Goal: Information Seeking & Learning: Compare options

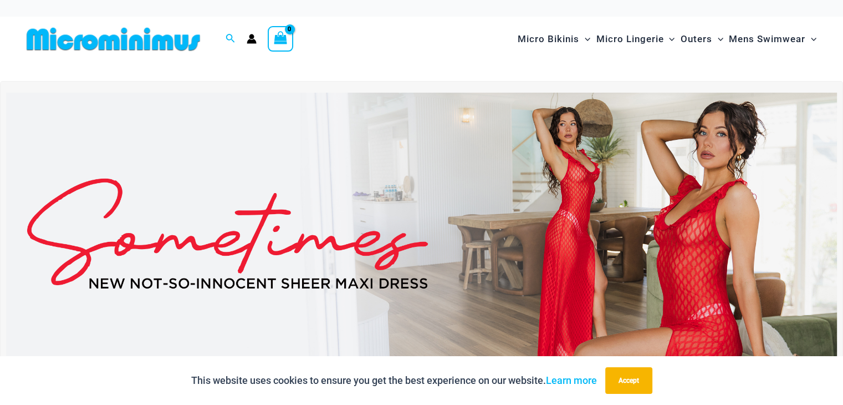
click at [583, 205] on img at bounding box center [421, 234] width 831 height 282
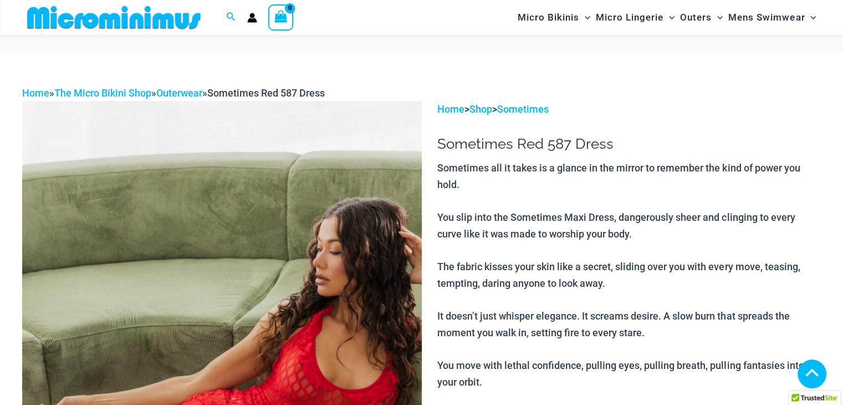
scroll to position [676, 0]
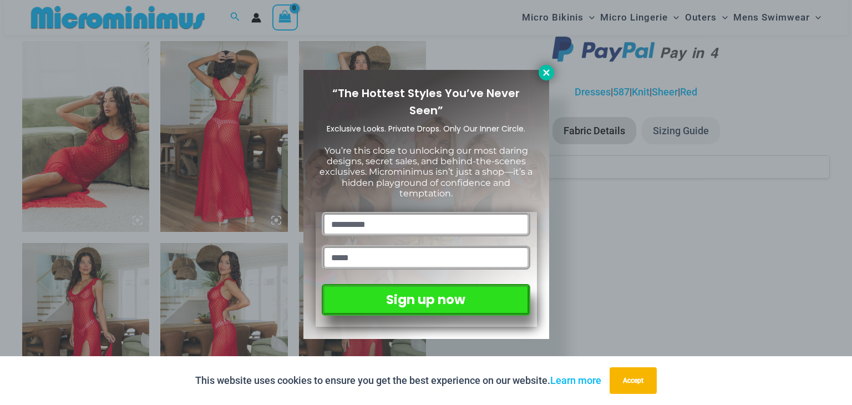
click at [546, 72] on icon at bounding box center [546, 72] width 6 height 6
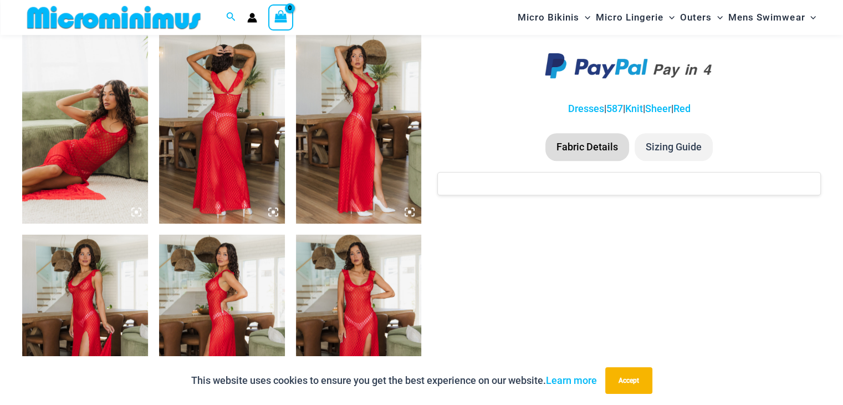
click at [355, 280] on img at bounding box center [359, 329] width 126 height 188
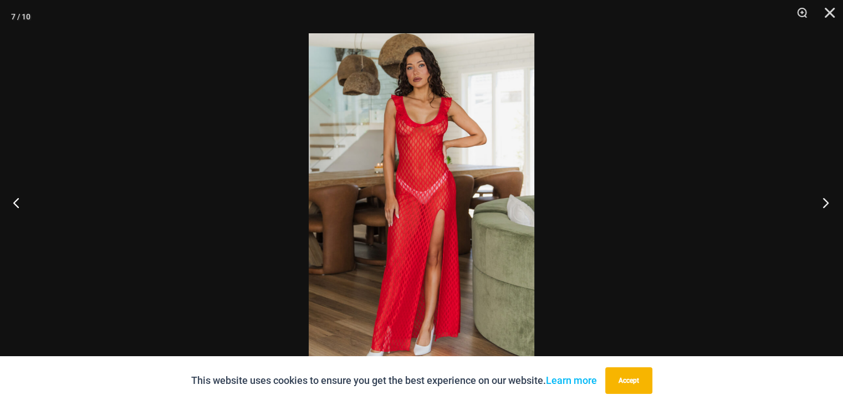
click at [829, 209] on button "Next" at bounding box center [823, 202] width 42 height 55
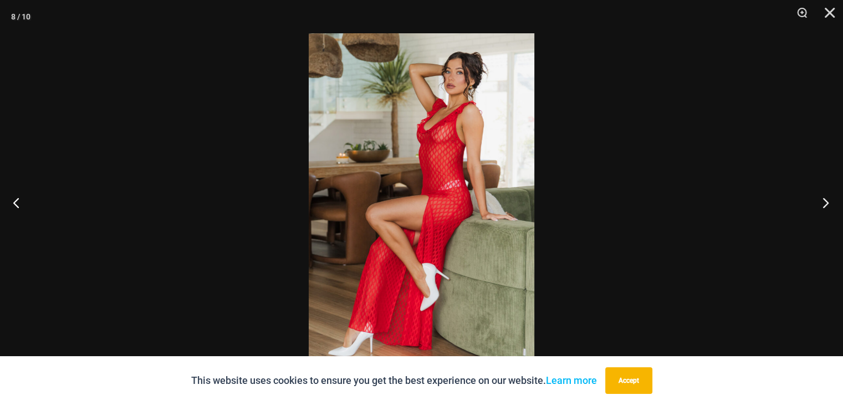
click at [829, 209] on button "Next" at bounding box center [823, 202] width 42 height 55
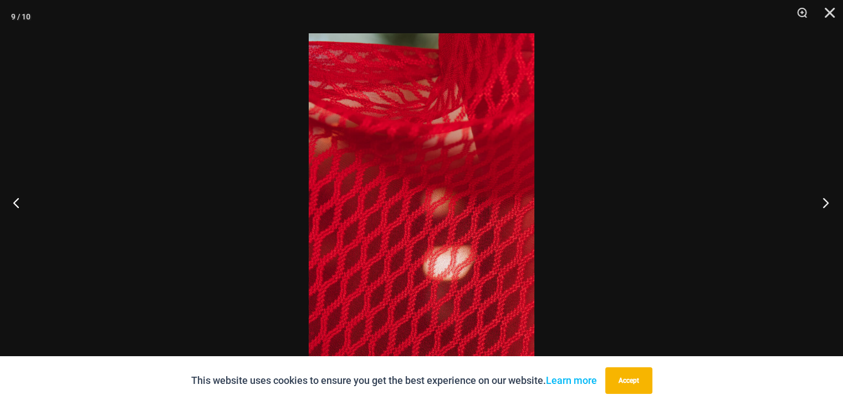
click at [829, 209] on button "Next" at bounding box center [823, 202] width 42 height 55
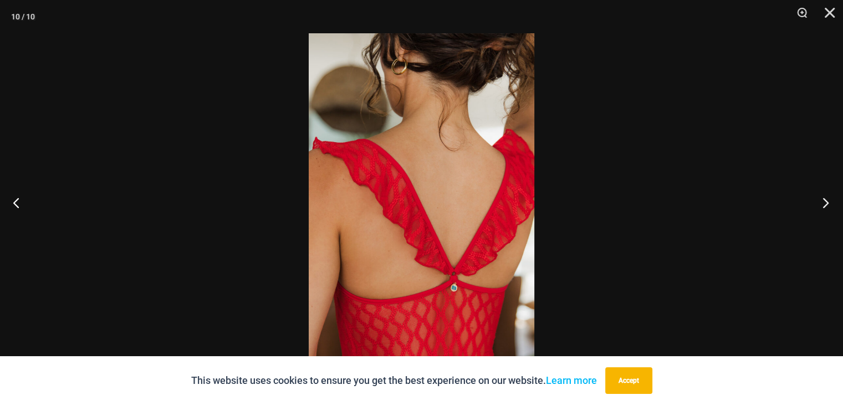
click at [829, 209] on button "Next" at bounding box center [823, 202] width 42 height 55
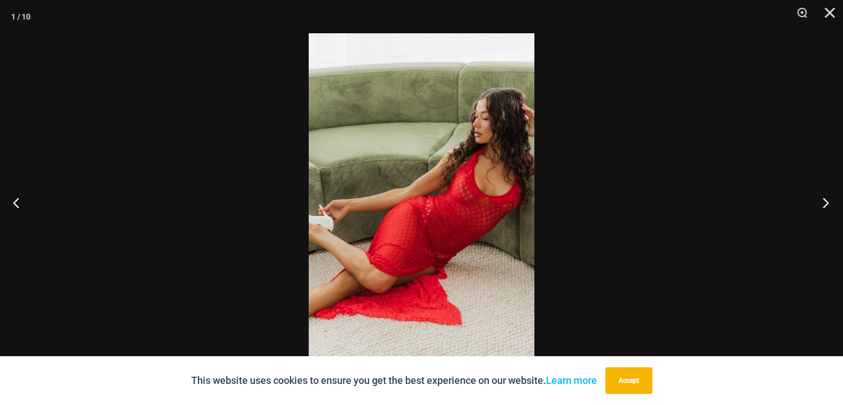
click at [829, 209] on button "Next" at bounding box center [823, 202] width 42 height 55
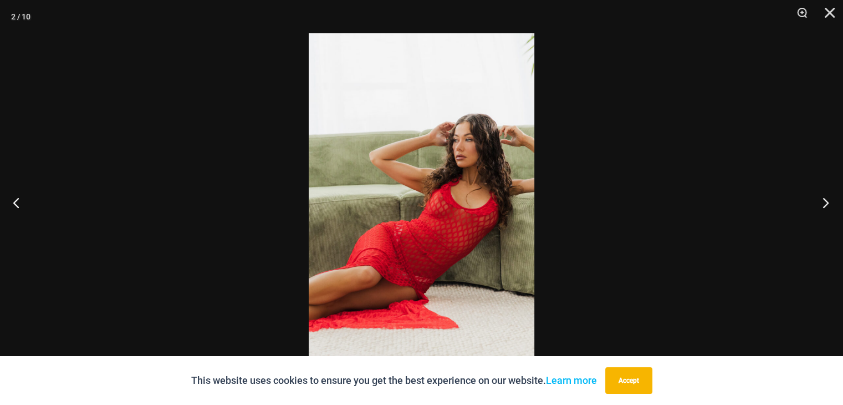
click at [829, 209] on button "Next" at bounding box center [823, 202] width 42 height 55
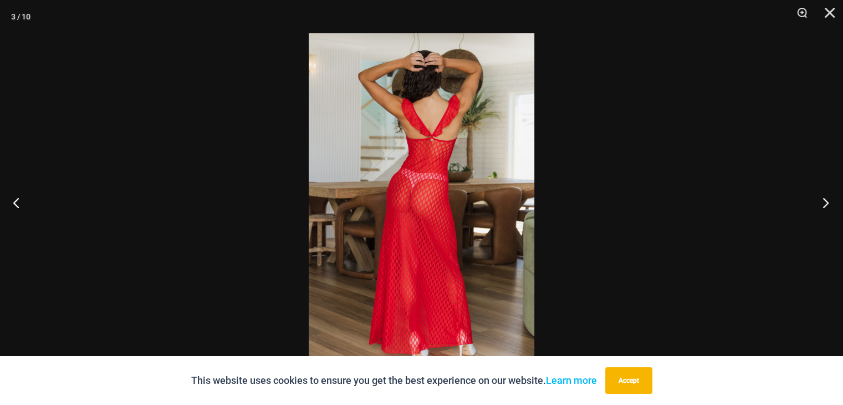
click at [829, 209] on button "Next" at bounding box center [823, 202] width 42 height 55
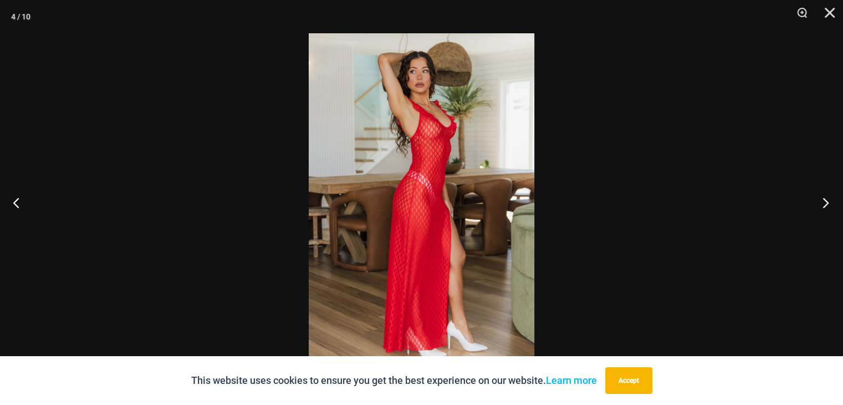
click at [829, 209] on button "Next" at bounding box center [823, 202] width 42 height 55
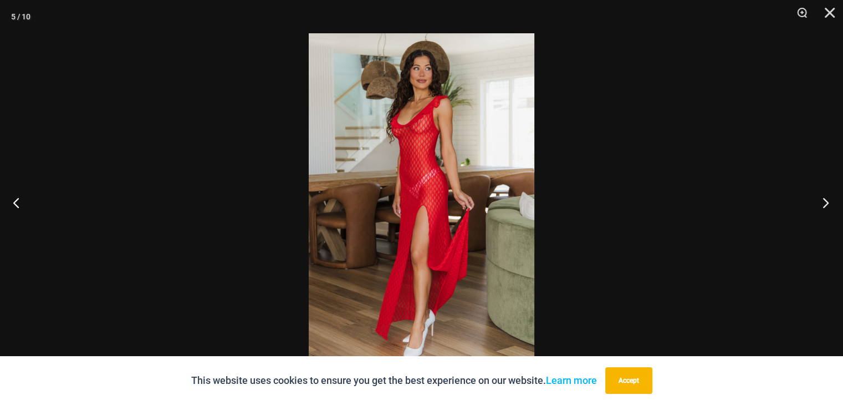
click at [829, 209] on button "Next" at bounding box center [823, 202] width 42 height 55
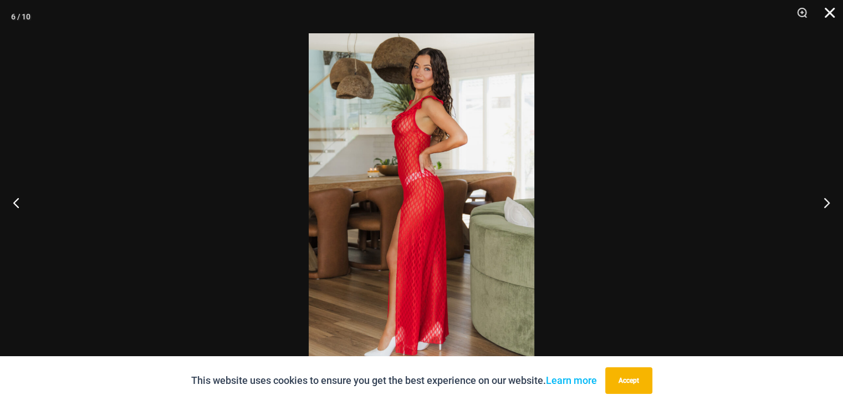
click at [834, 14] on button "Close" at bounding box center [826, 16] width 28 height 33
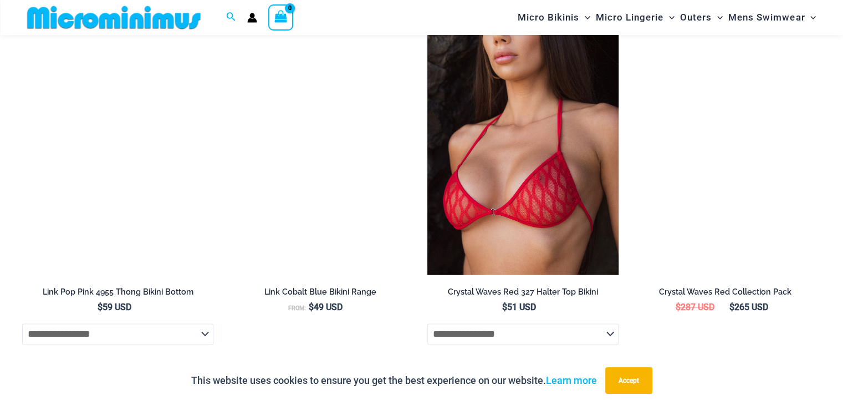
scroll to position [1685, 0]
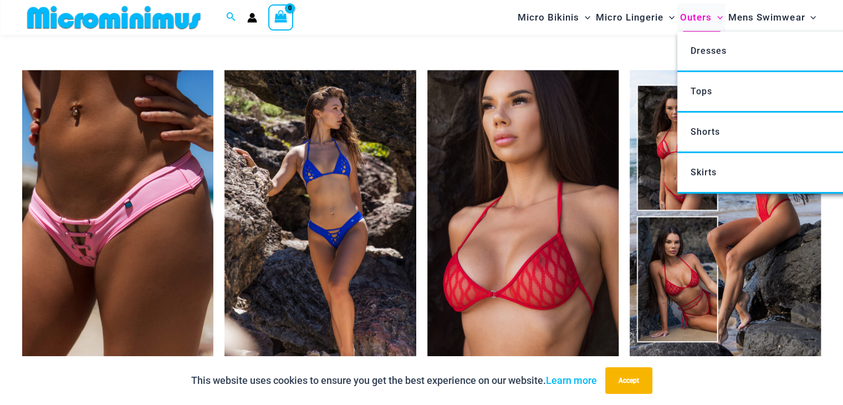
scroll to position [1685, 0]
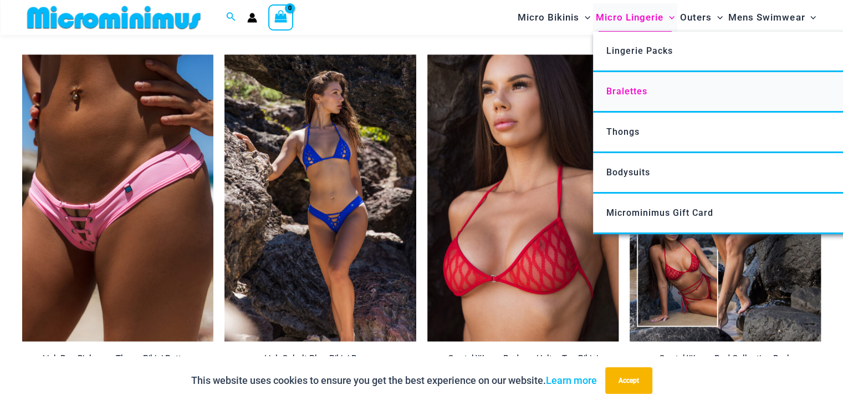
click at [619, 96] on link "Bralettes" at bounding box center [758, 92] width 330 height 40
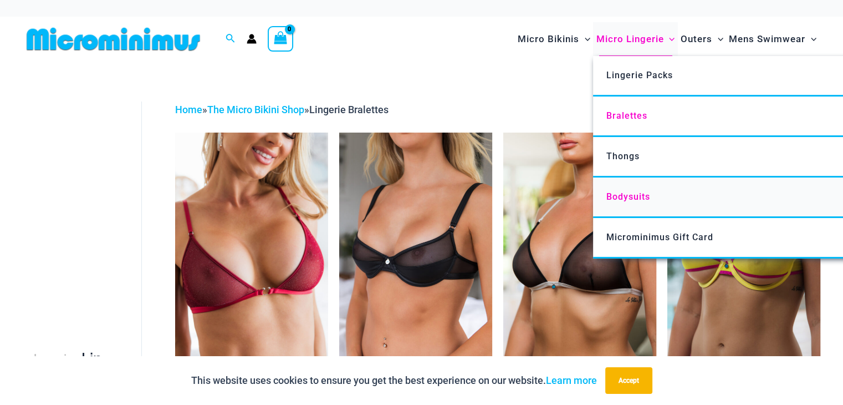
click at [626, 191] on span "Bodysuits" at bounding box center [629, 196] width 44 height 11
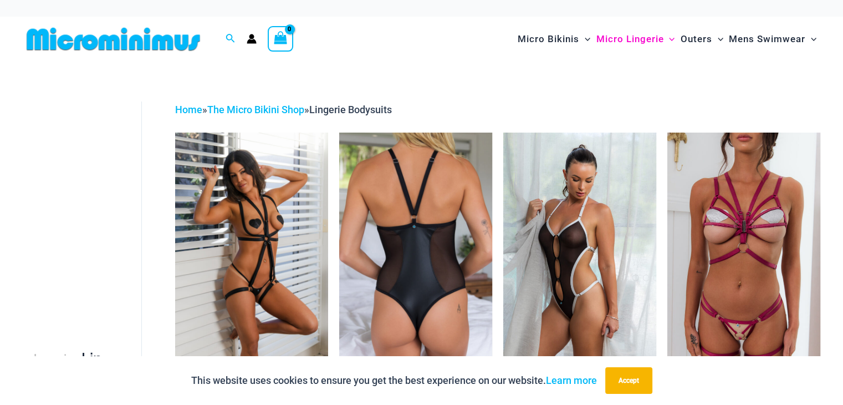
click at [426, 247] on img at bounding box center [415, 248] width 153 height 230
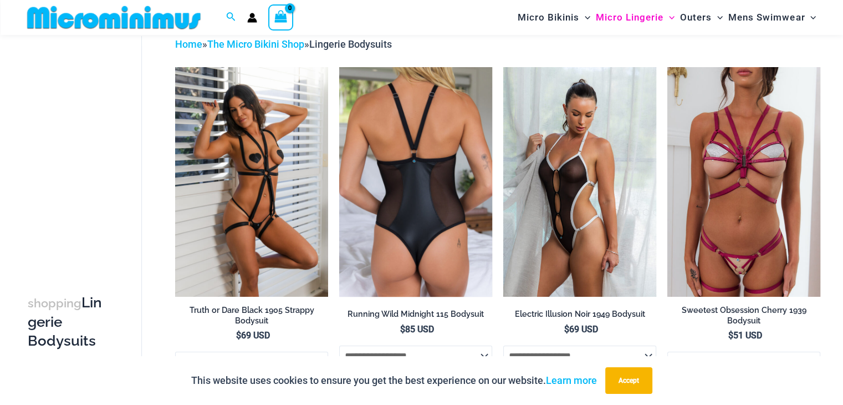
scroll to position [40, 0]
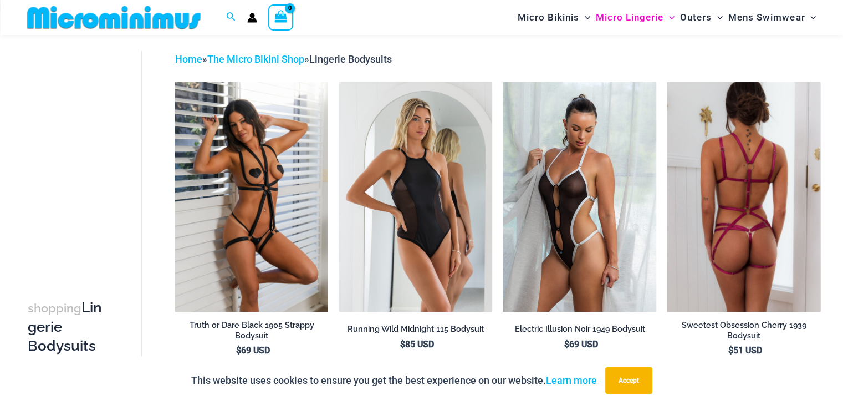
click at [732, 184] on img at bounding box center [743, 197] width 153 height 230
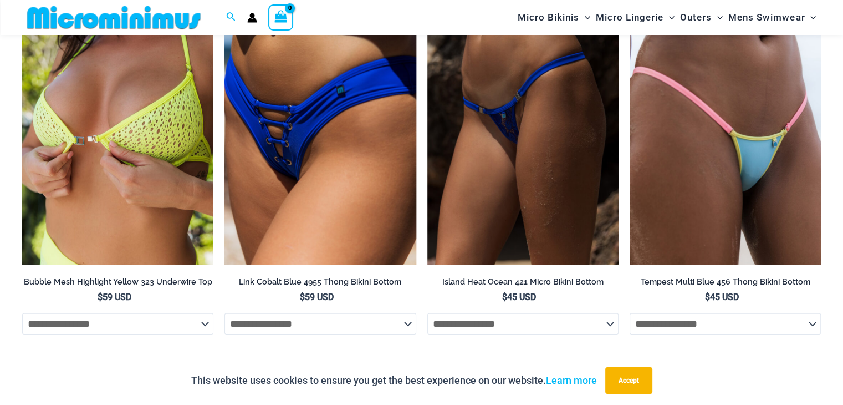
scroll to position [3373, 0]
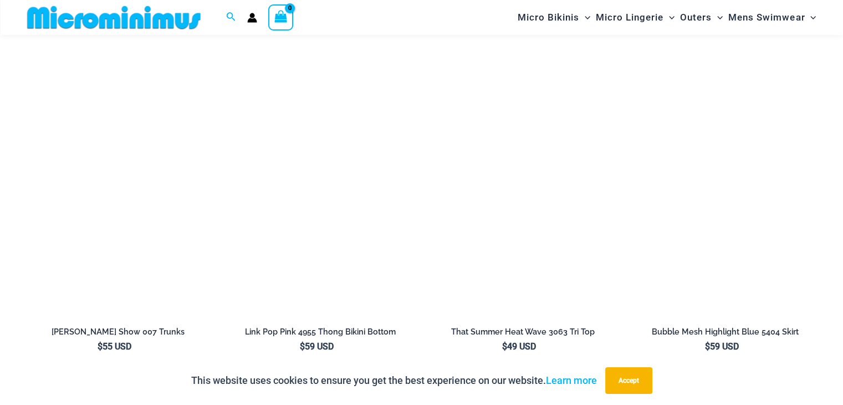
scroll to position [1527, 0]
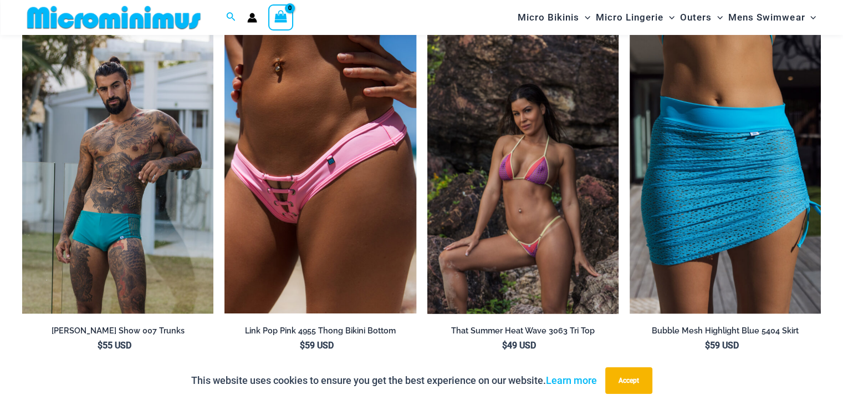
click at [503, 181] on img at bounding box center [522, 169] width 191 height 287
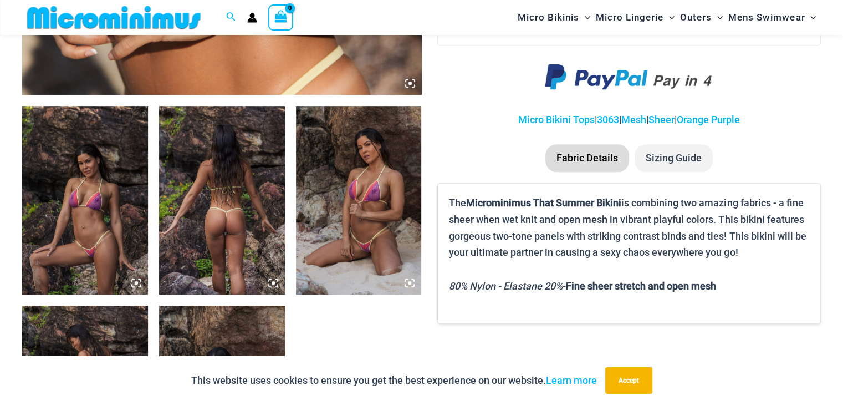
scroll to position [666, 0]
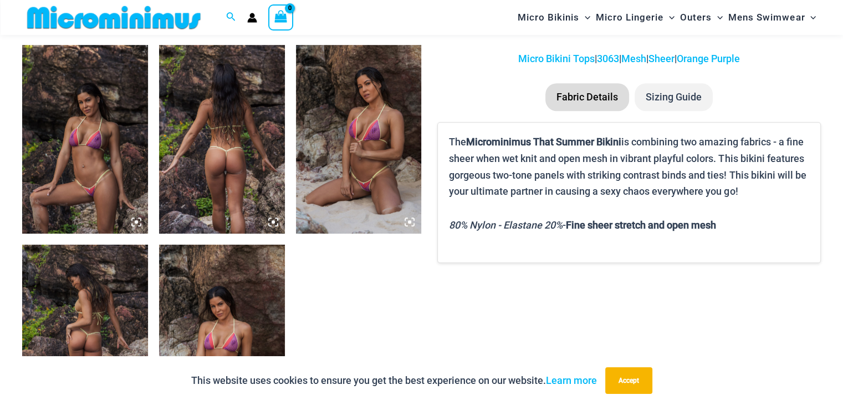
click at [357, 150] on img at bounding box center [359, 139] width 126 height 188
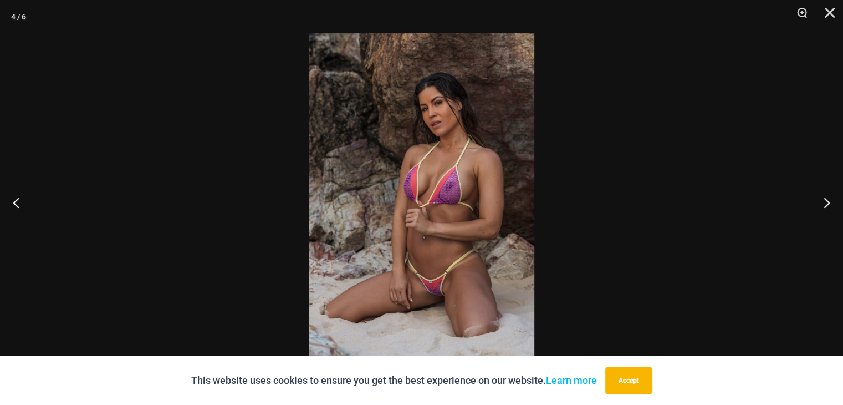
click at [418, 174] on img at bounding box center [422, 202] width 226 height 338
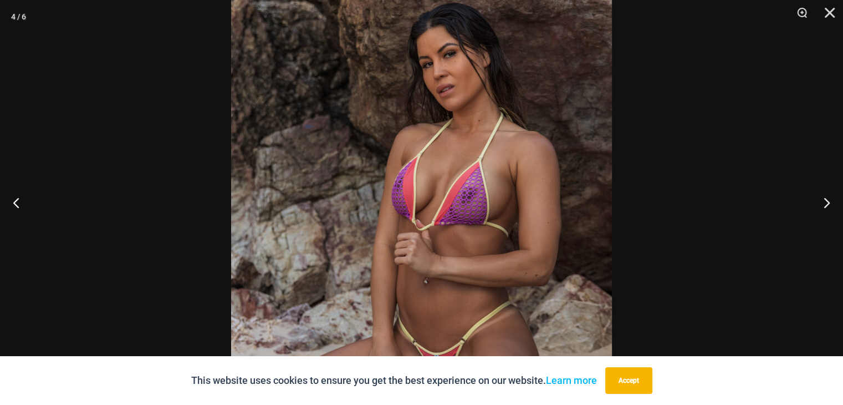
click at [418, 174] on img at bounding box center [421, 222] width 381 height 571
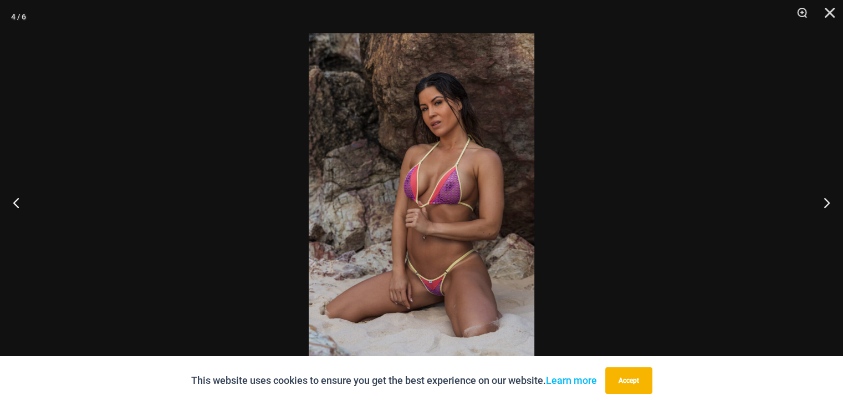
click at [418, 174] on img at bounding box center [422, 202] width 226 height 338
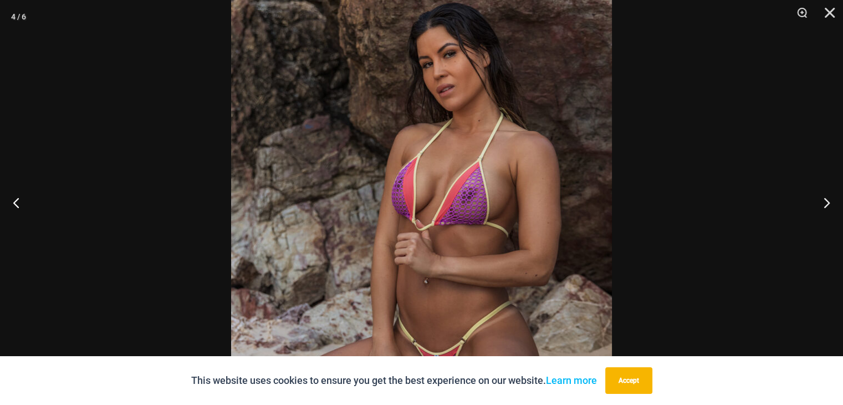
click at [418, 174] on img at bounding box center [421, 222] width 381 height 571
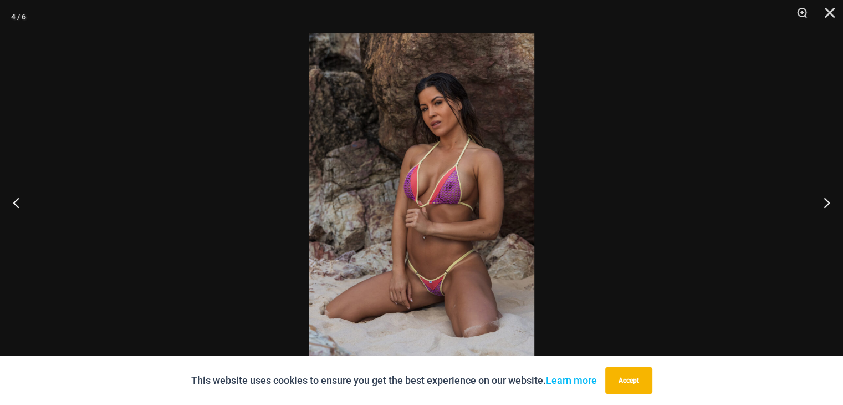
click at [418, 174] on img at bounding box center [422, 202] width 226 height 338
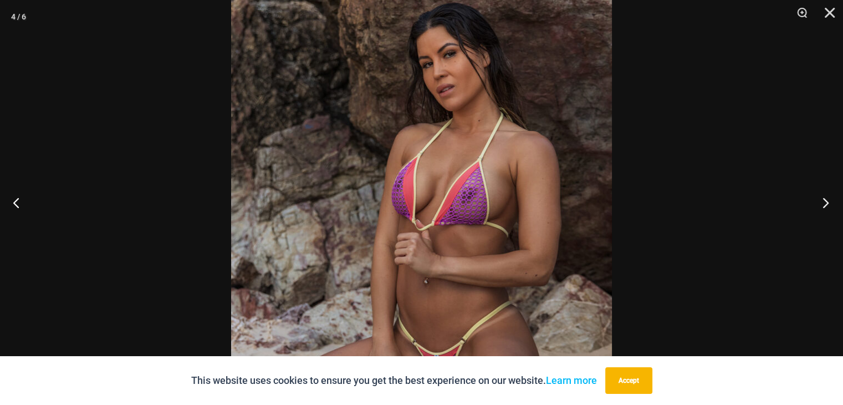
click at [825, 199] on button "Next" at bounding box center [823, 202] width 42 height 55
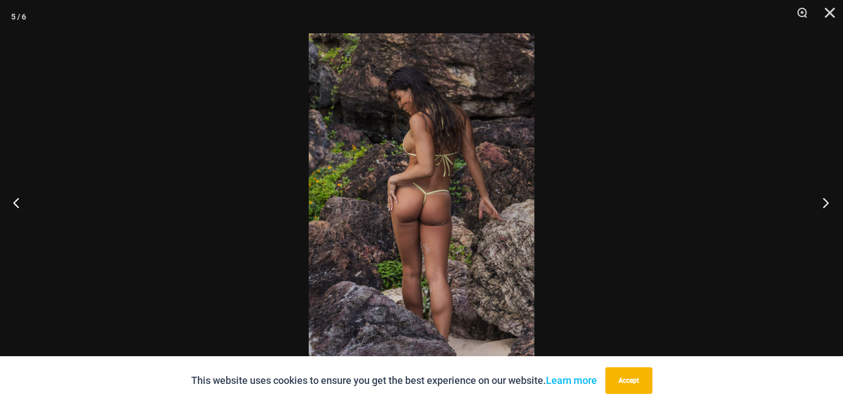
click at [825, 199] on button "Next" at bounding box center [823, 202] width 42 height 55
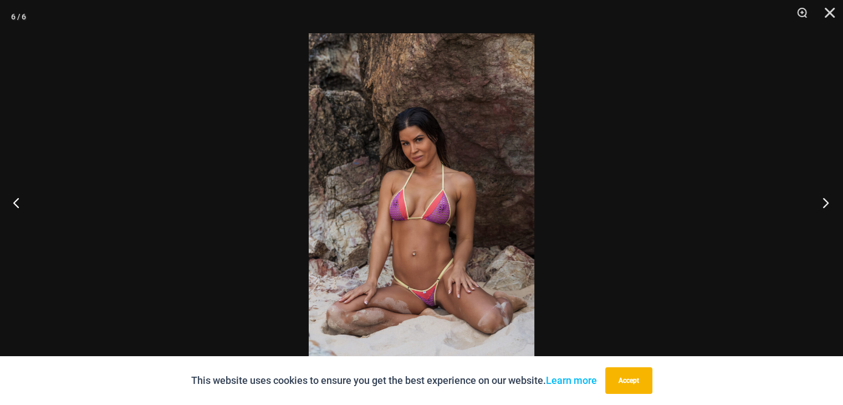
click at [825, 199] on button "Next" at bounding box center [823, 202] width 42 height 55
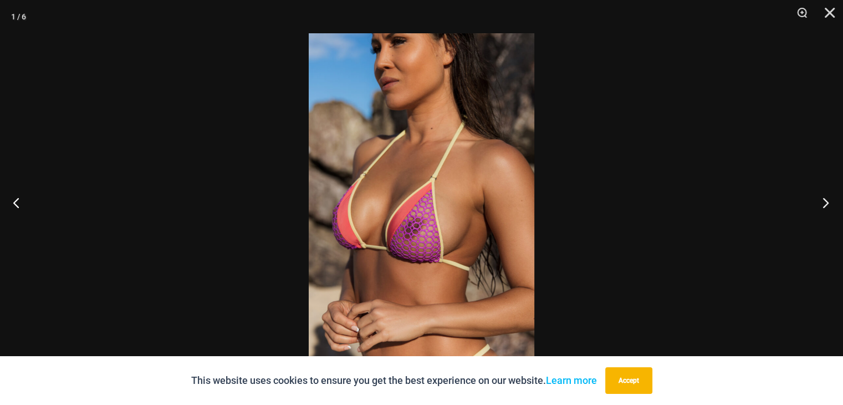
click at [825, 199] on button "Next" at bounding box center [823, 202] width 42 height 55
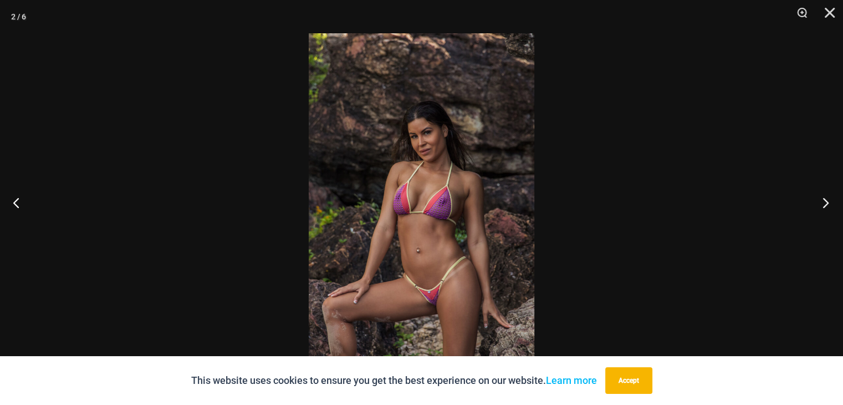
click at [825, 199] on button "Next" at bounding box center [823, 202] width 42 height 55
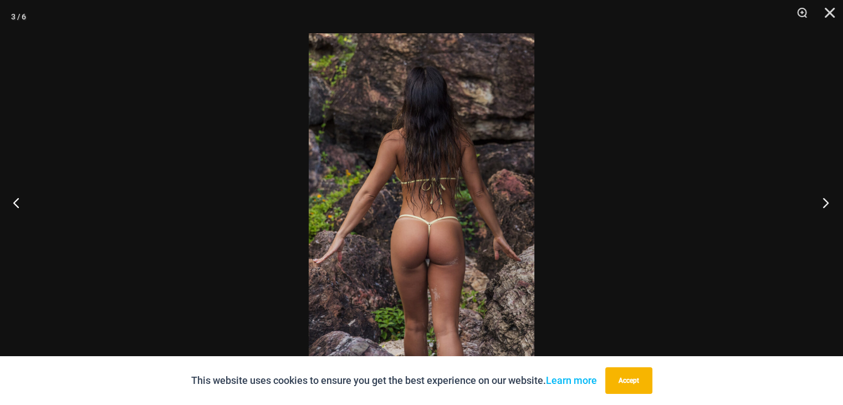
click at [825, 199] on button "Next" at bounding box center [823, 202] width 42 height 55
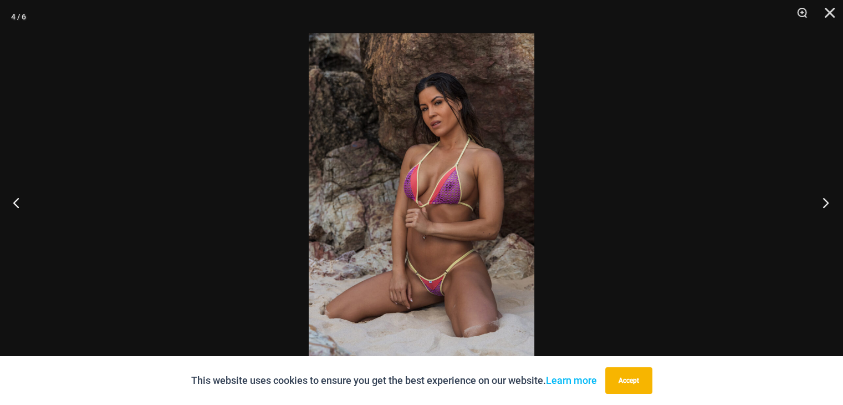
click at [825, 199] on button "Next" at bounding box center [823, 202] width 42 height 55
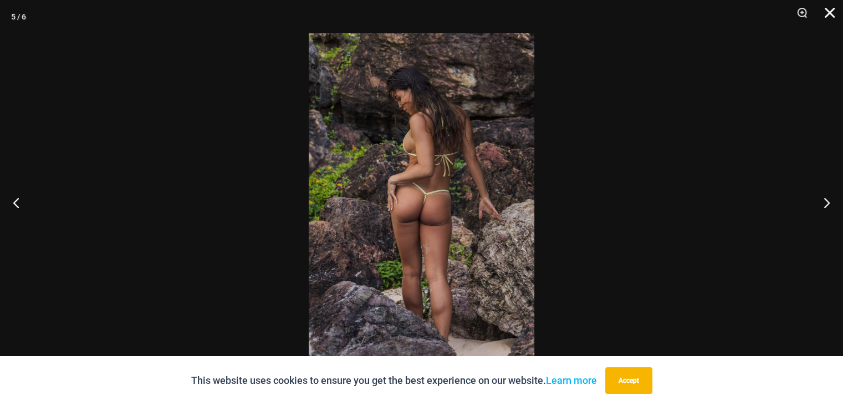
click at [827, 23] on button "Close" at bounding box center [826, 16] width 28 height 33
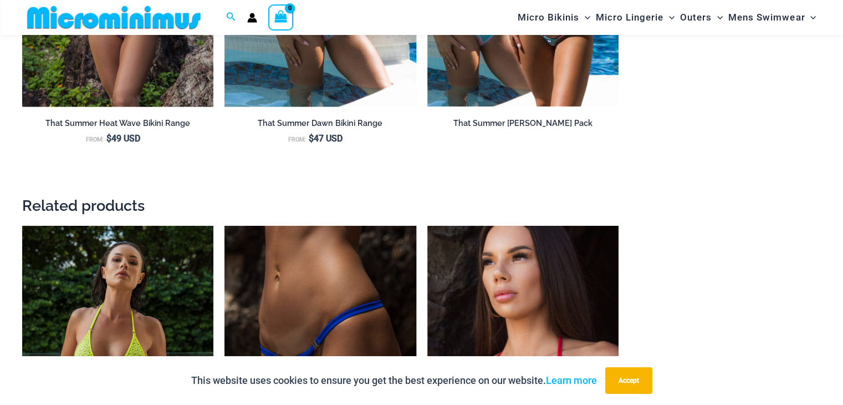
scroll to position [1343, 0]
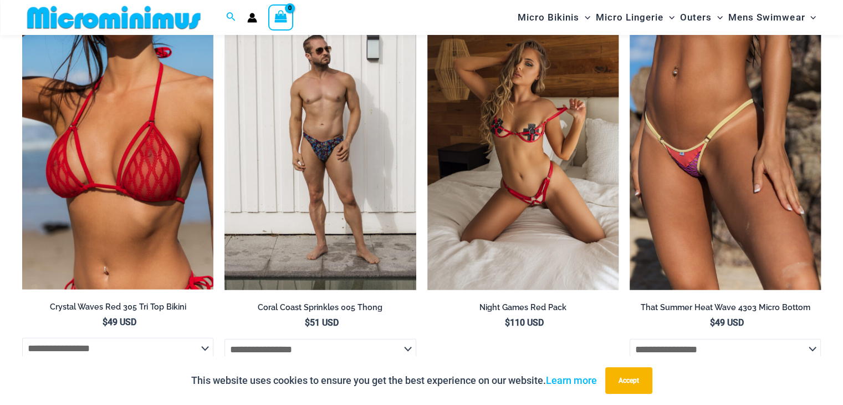
scroll to position [3036, 0]
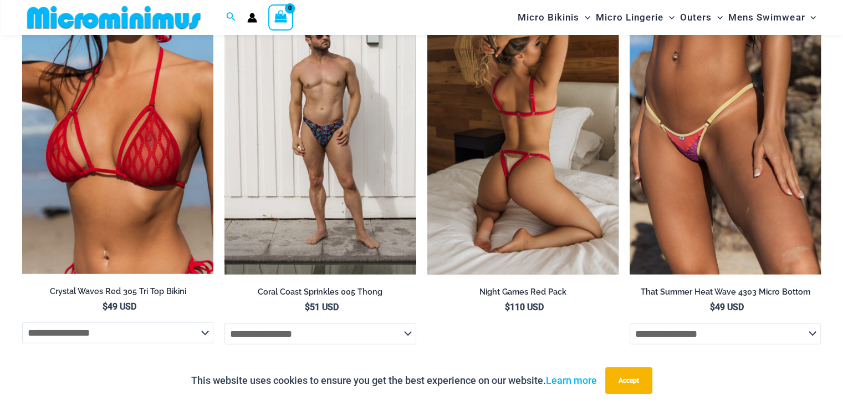
drag, startPoint x: 0, startPoint y: 0, endPoint x: 533, endPoint y: 67, distance: 536.9
click at [533, 67] on img at bounding box center [522, 131] width 191 height 287
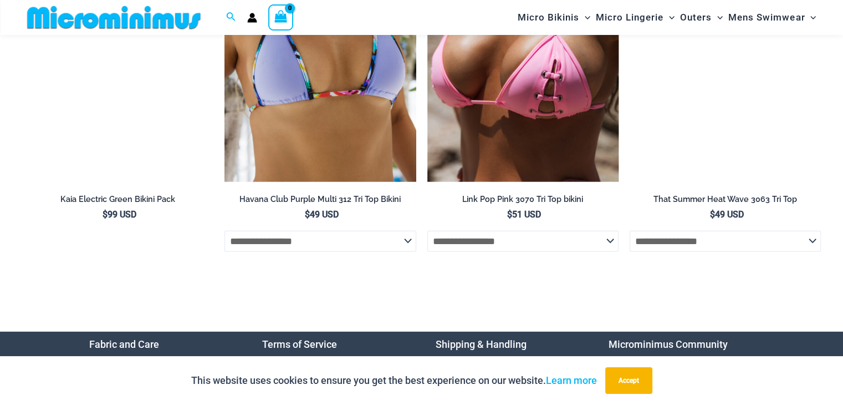
scroll to position [3219, 0]
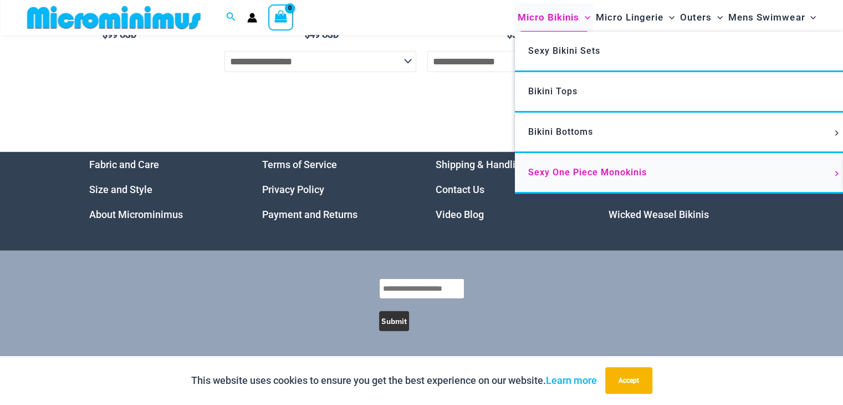
click at [576, 170] on span "Sexy One Piece Monokinis" at bounding box center [587, 172] width 119 height 11
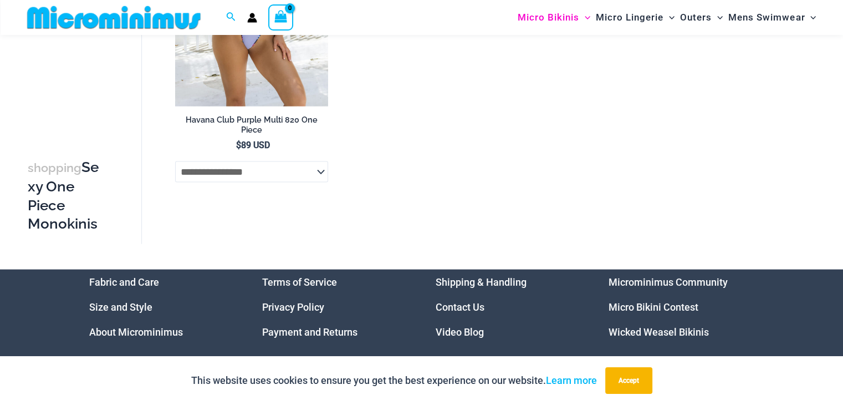
scroll to position [2359, 0]
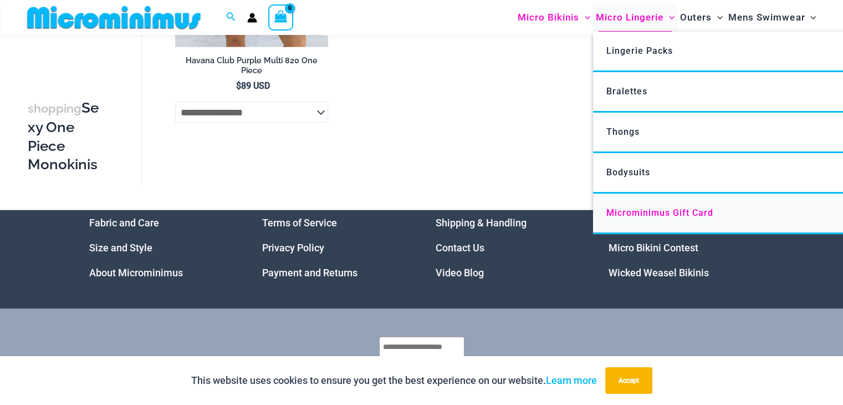
click at [649, 207] on span "Microminimus Gift Card" at bounding box center [660, 212] width 107 height 11
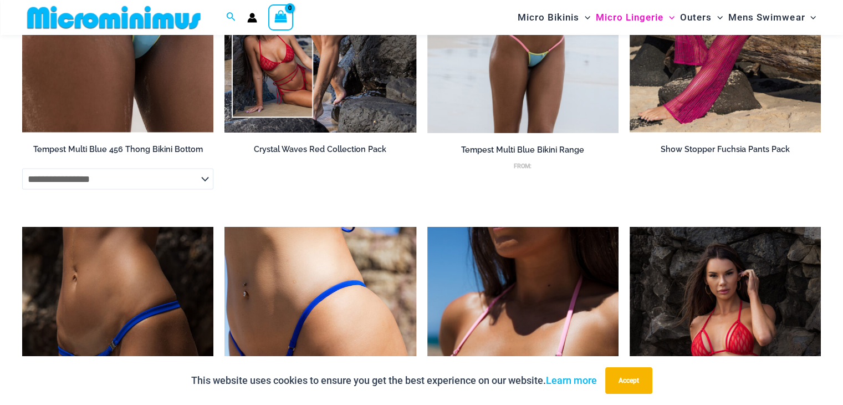
scroll to position [2358, 0]
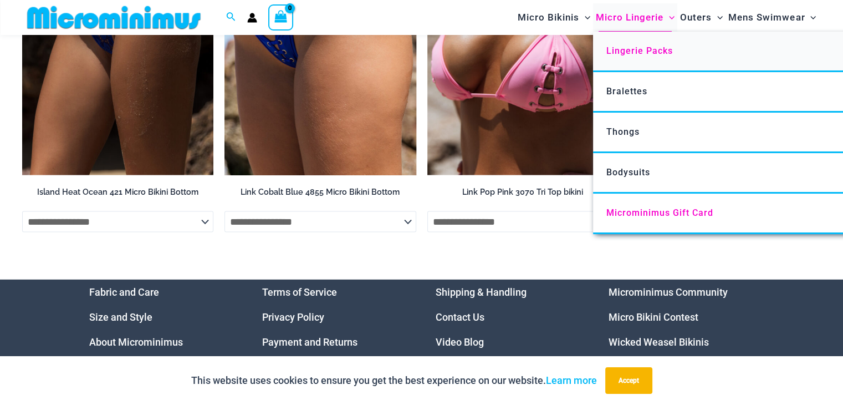
click at [660, 53] on span "Lingerie Packs" at bounding box center [640, 50] width 67 height 11
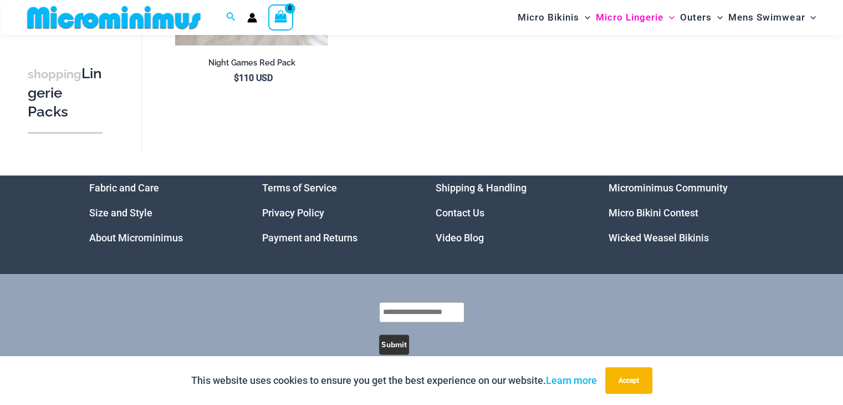
scroll to position [1563, 0]
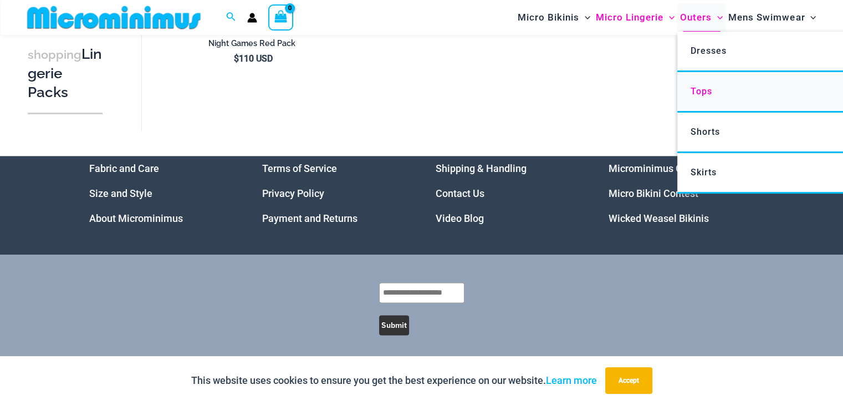
click at [692, 89] on span "Tops" at bounding box center [702, 91] width 22 height 11
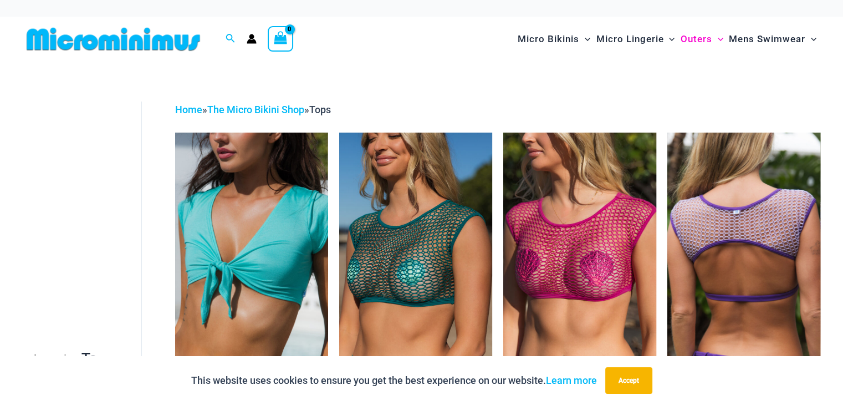
click at [737, 208] on img at bounding box center [743, 248] width 153 height 230
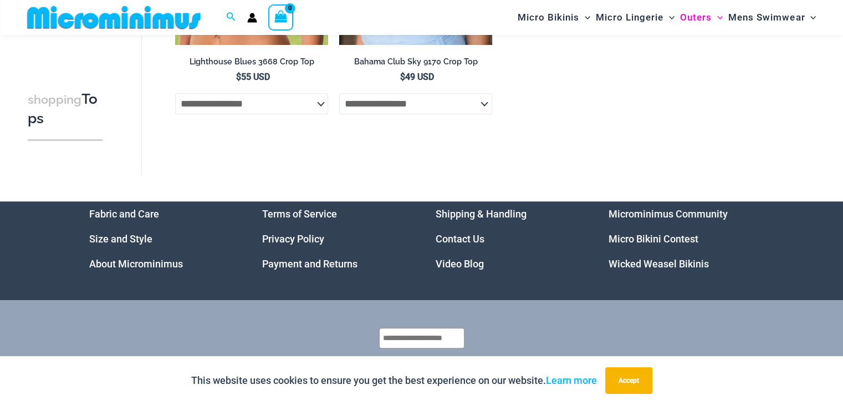
scroll to position [667, 0]
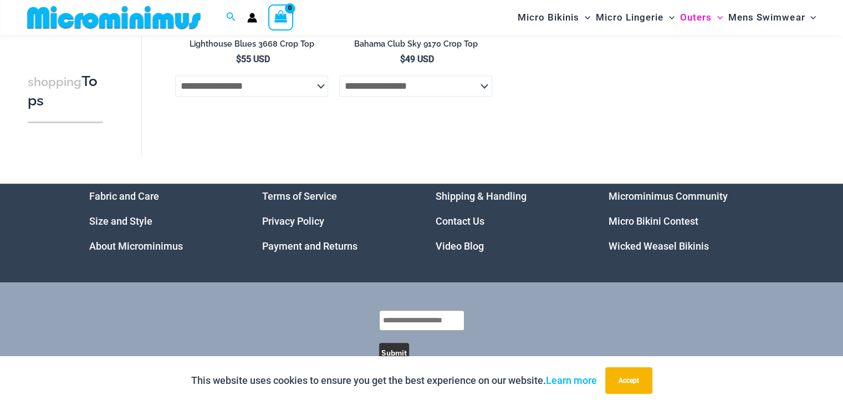
click at [421, 43] on h2 "Bahama Club Sky 9170 Crop Top" at bounding box center [415, 44] width 153 height 11
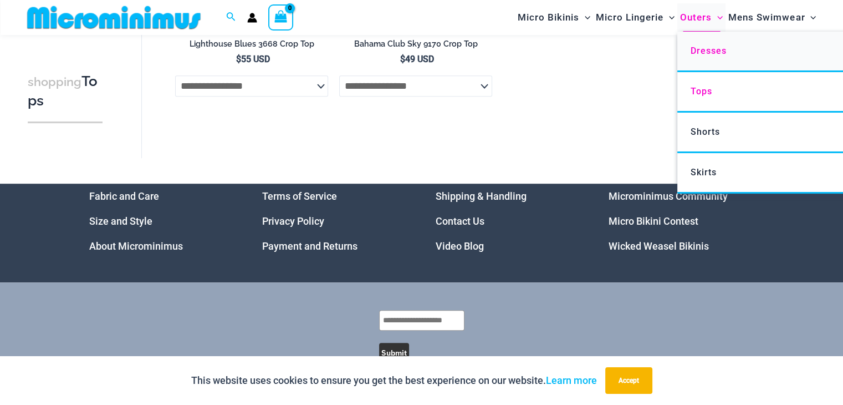
click at [716, 54] on span "Dresses" at bounding box center [709, 50] width 36 height 11
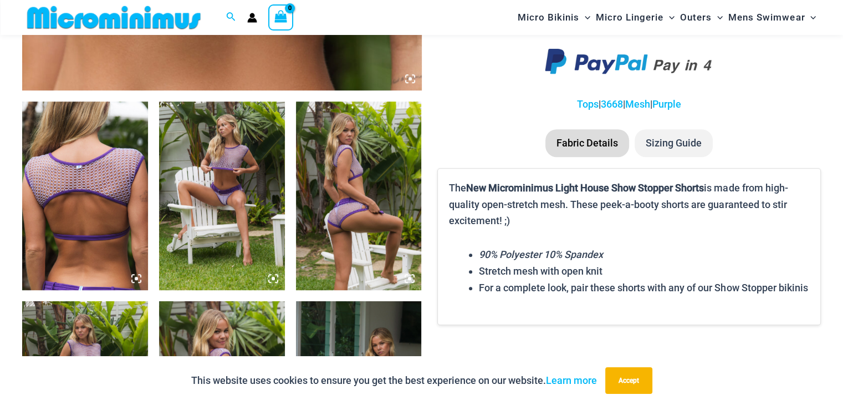
scroll to position [666, 0]
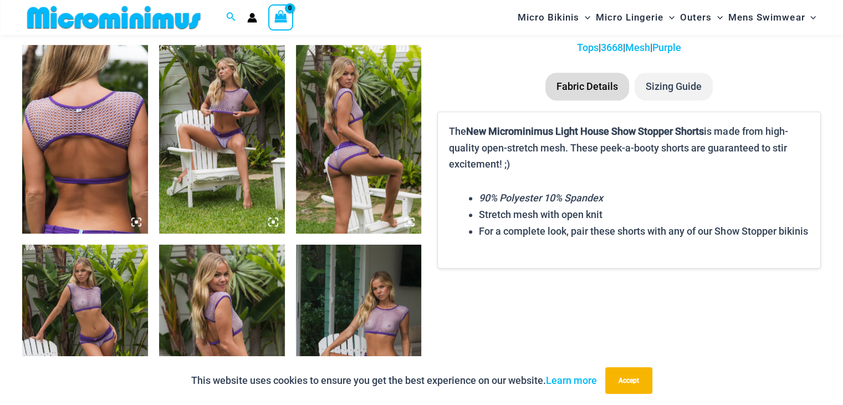
click at [117, 161] on img at bounding box center [85, 139] width 126 height 188
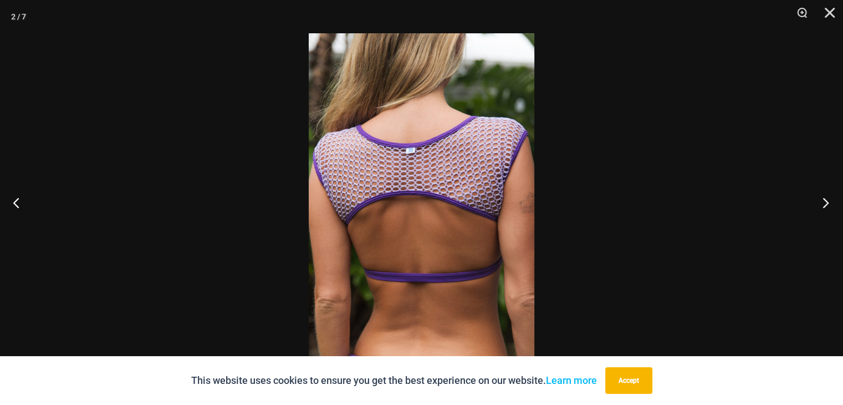
click at [822, 201] on button "Next" at bounding box center [823, 202] width 42 height 55
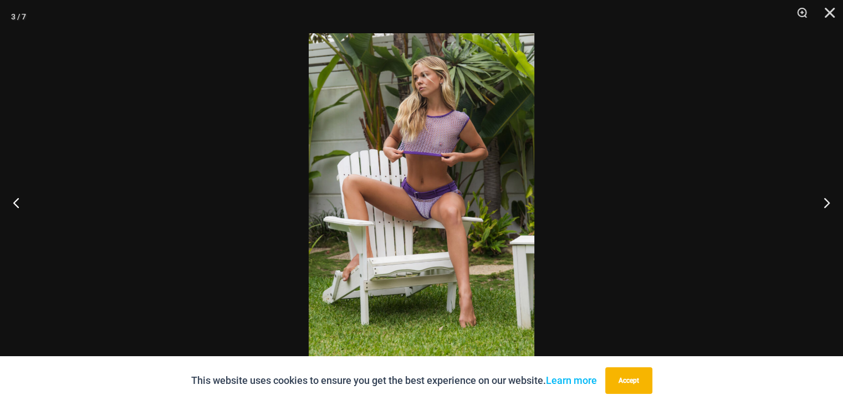
click at [394, 137] on img at bounding box center [422, 202] width 226 height 338
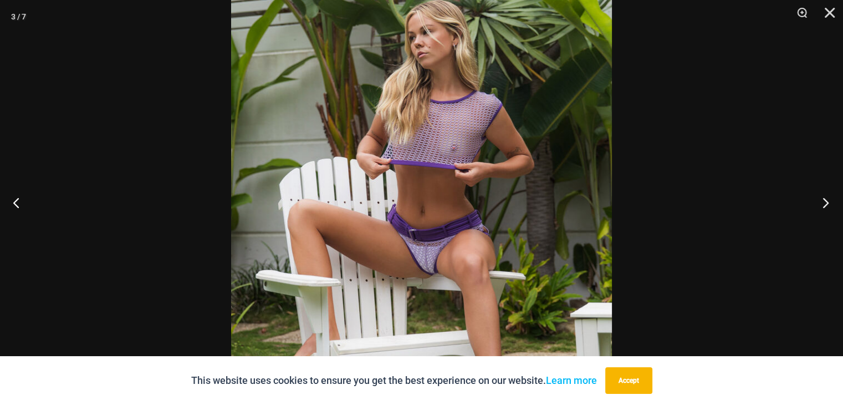
click at [816, 193] on button "Next" at bounding box center [823, 202] width 42 height 55
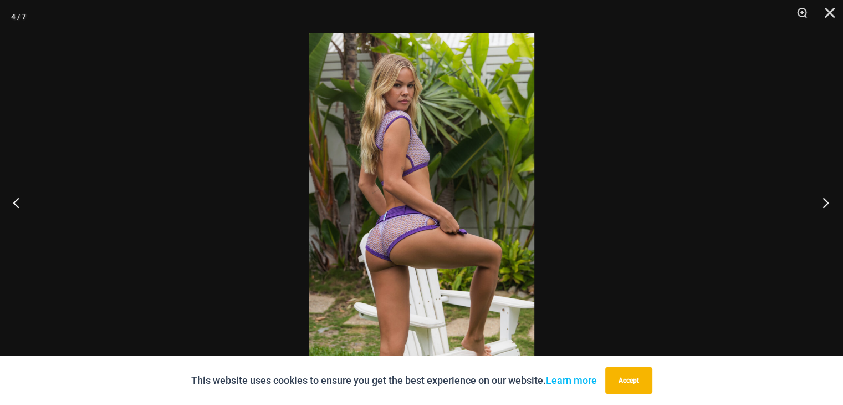
click at [816, 193] on button "Next" at bounding box center [823, 202] width 42 height 55
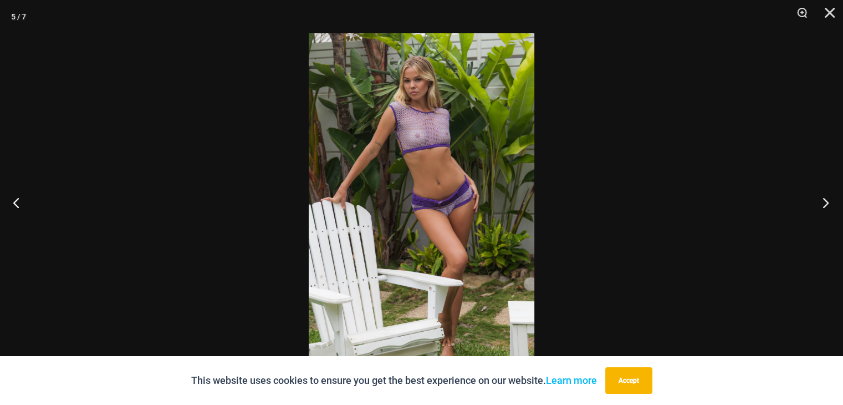
click at [816, 193] on button "Next" at bounding box center [823, 202] width 42 height 55
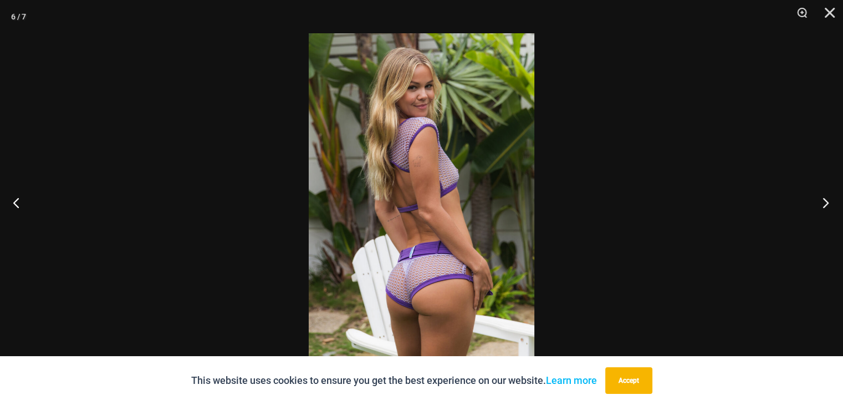
click at [816, 193] on button "Next" at bounding box center [823, 202] width 42 height 55
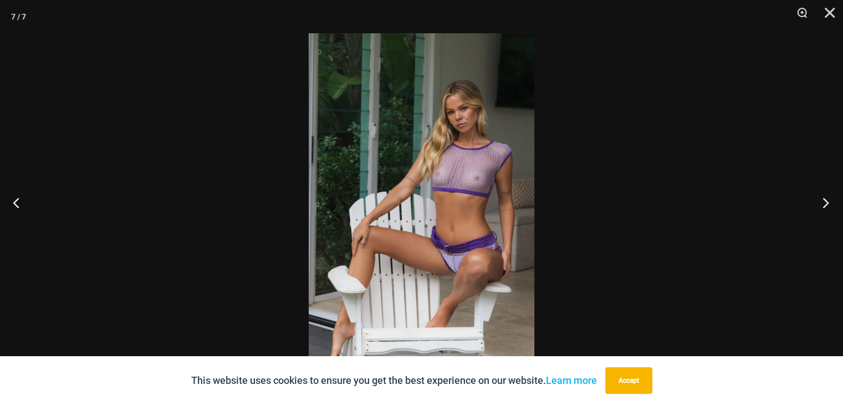
click at [816, 193] on button "Next" at bounding box center [823, 202] width 42 height 55
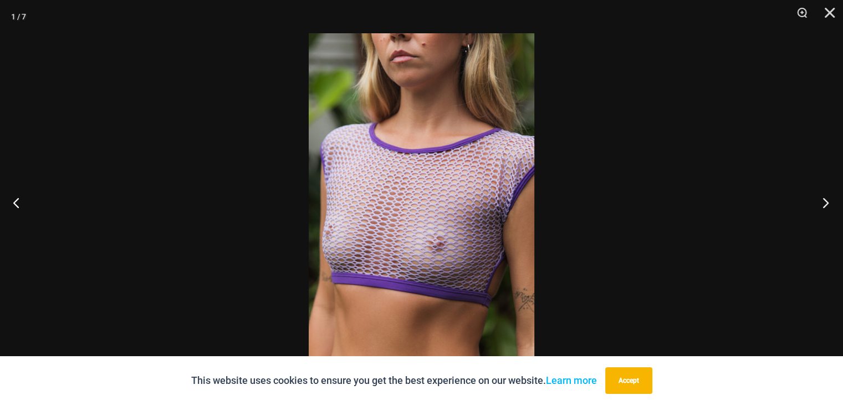
click at [816, 193] on button "Next" at bounding box center [823, 202] width 42 height 55
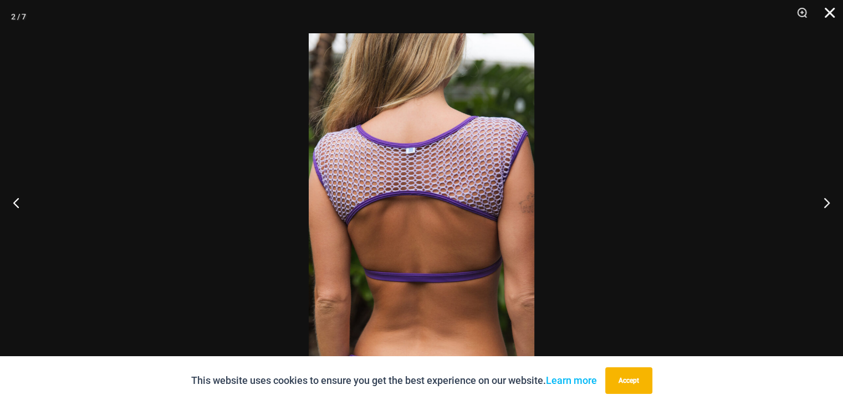
click at [828, 11] on button "Close" at bounding box center [826, 16] width 28 height 33
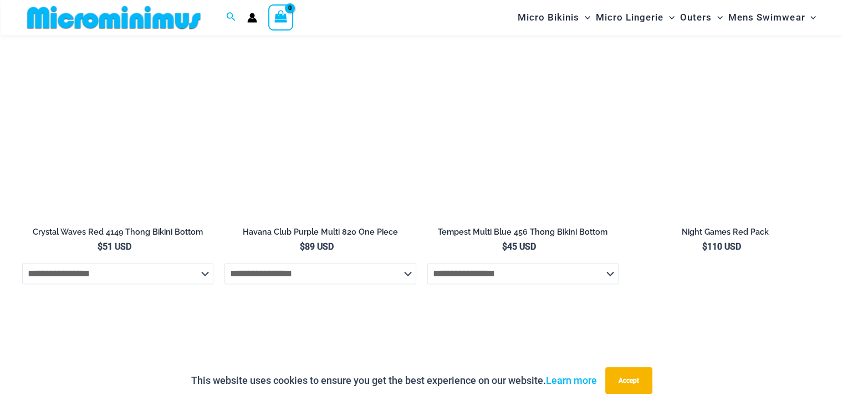
scroll to position [1681, 0]
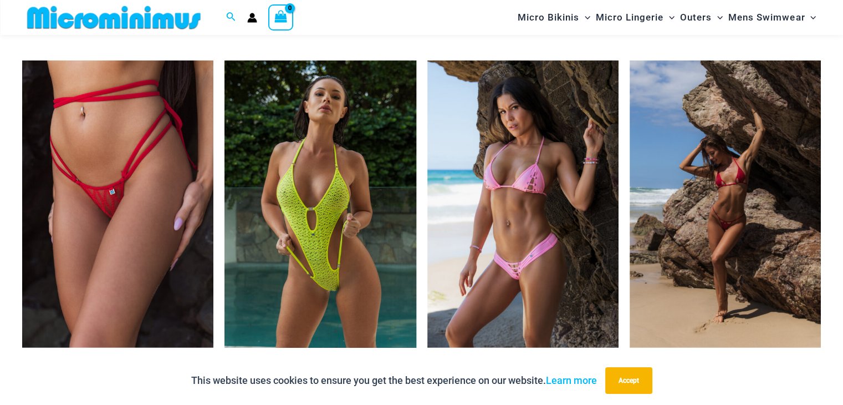
scroll to position [2697, 0]
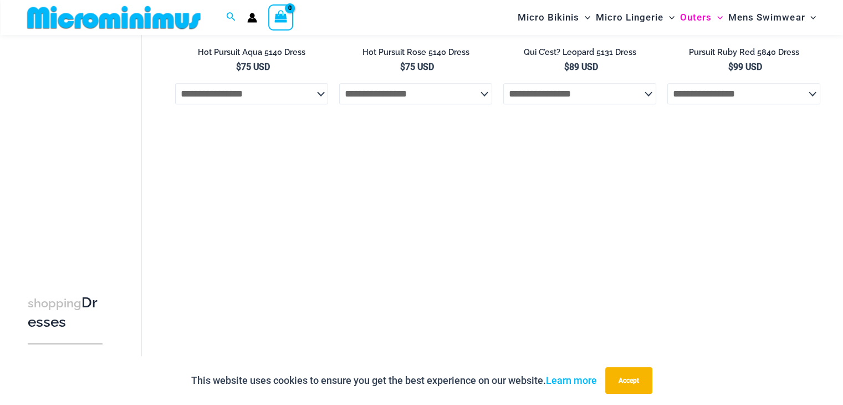
scroll to position [667, 0]
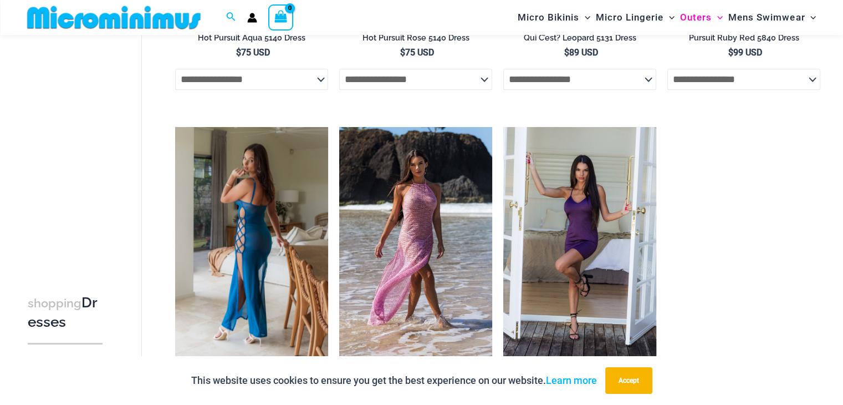
click at [249, 204] on img at bounding box center [251, 242] width 153 height 230
